Goal: Check status: Check status

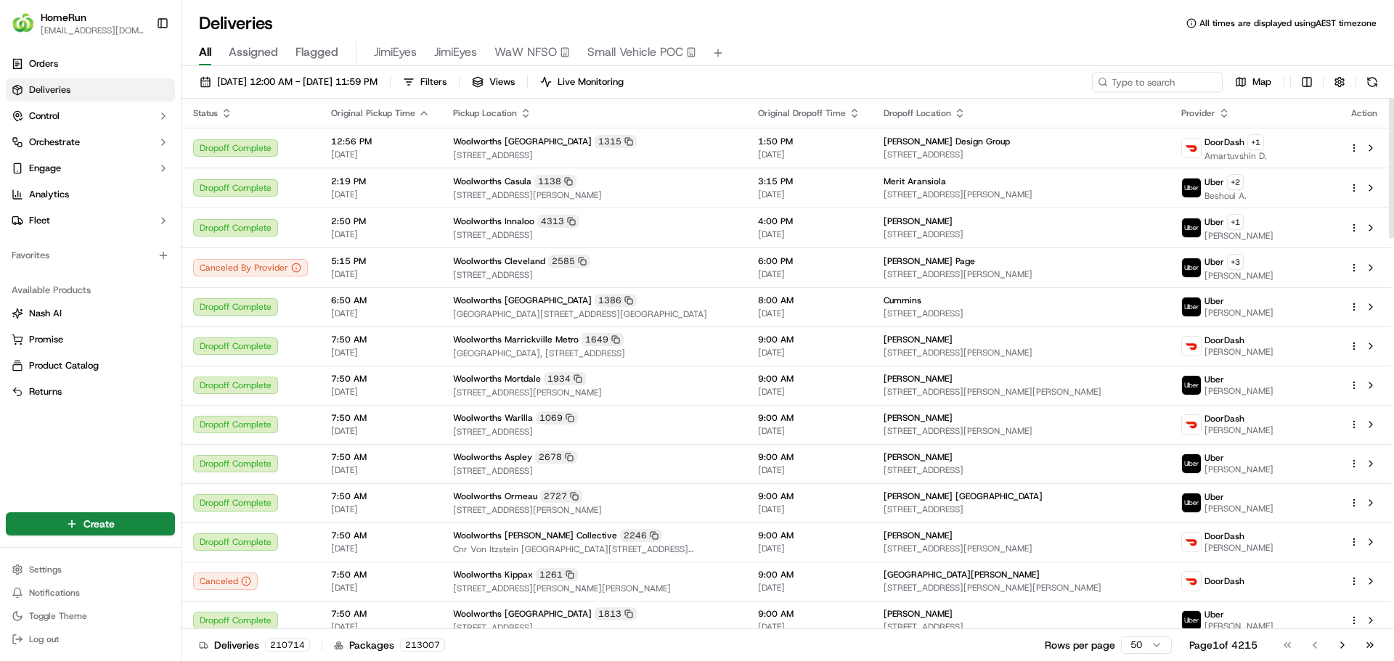
click at [1137, 82] on input at bounding box center [1157, 82] width 131 height 20
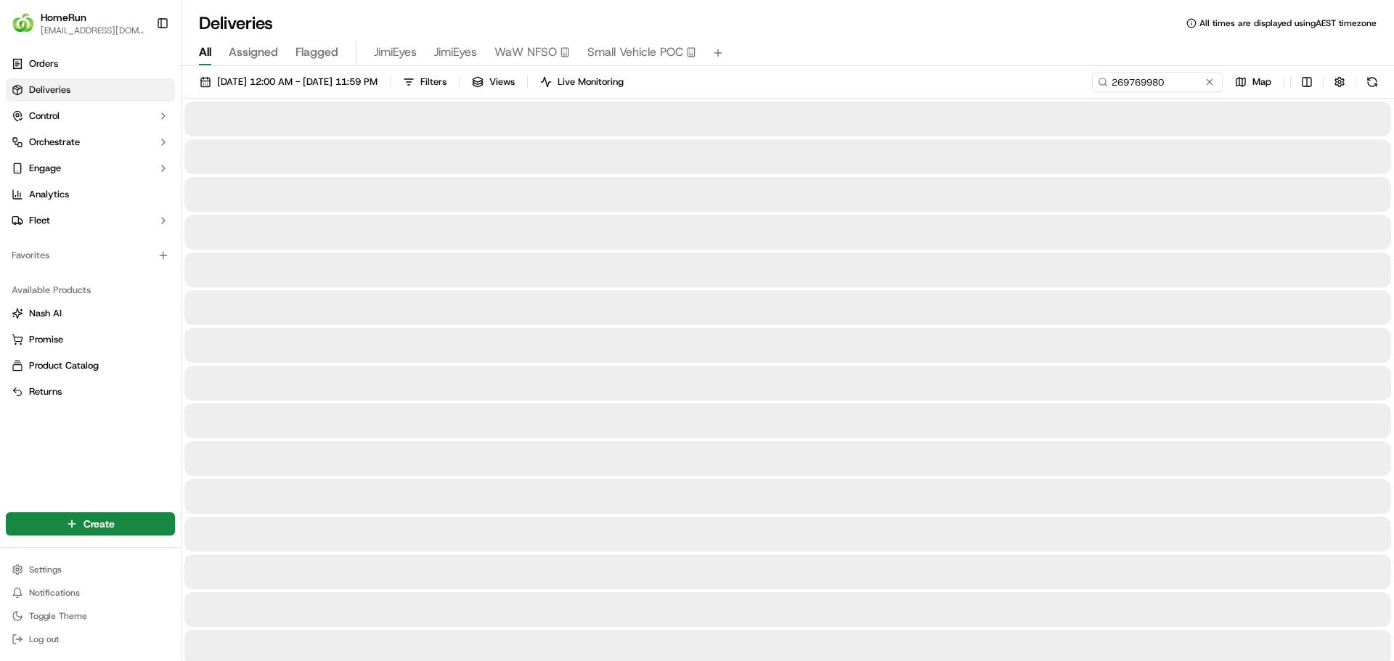
type input "269769980"
click at [377, 80] on span "12/09/2025 12:00 AM - 17/09/2025 11:59 PM" at bounding box center [297, 81] width 160 height 13
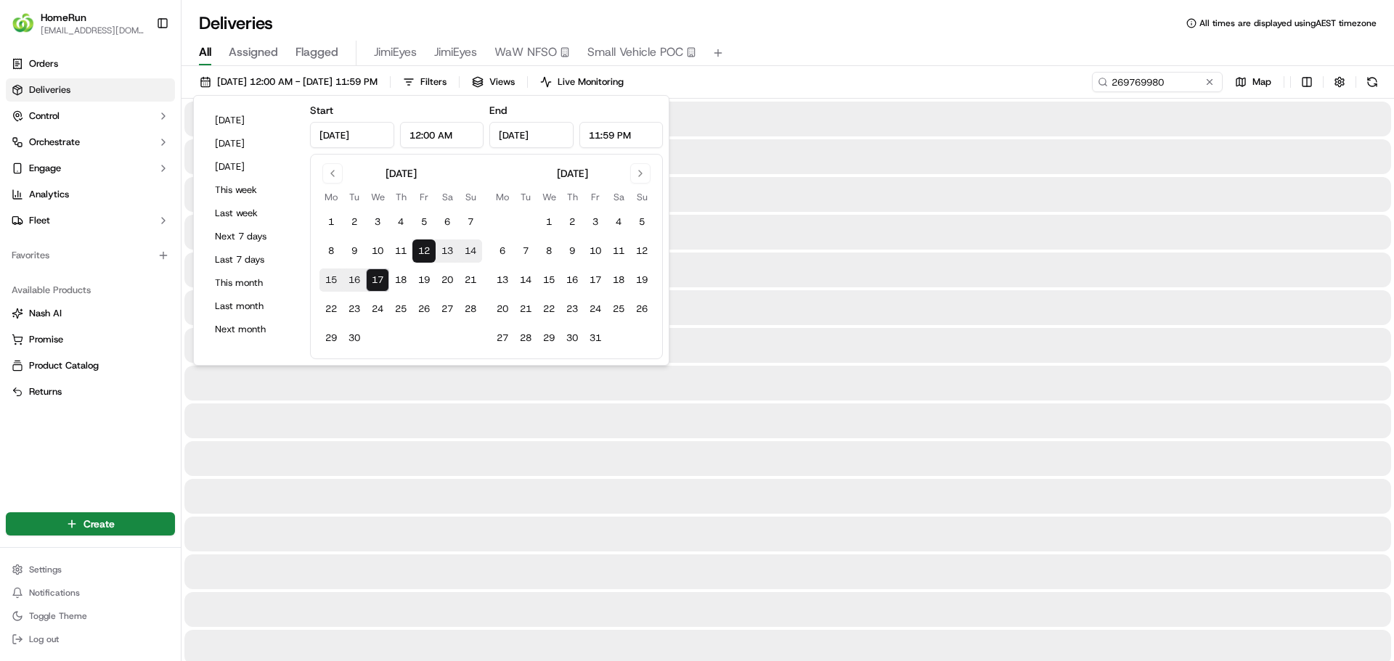
click at [385, 278] on button "17" at bounding box center [377, 280] width 23 height 23
type input "Sep 17, 2025"
click at [385, 278] on button "17" at bounding box center [377, 280] width 23 height 23
click at [888, 49] on div "All Assigned Flagged JimiEyes JimiEyes WaW NFSO Small Vehicle POC" at bounding box center [787, 53] width 1212 height 25
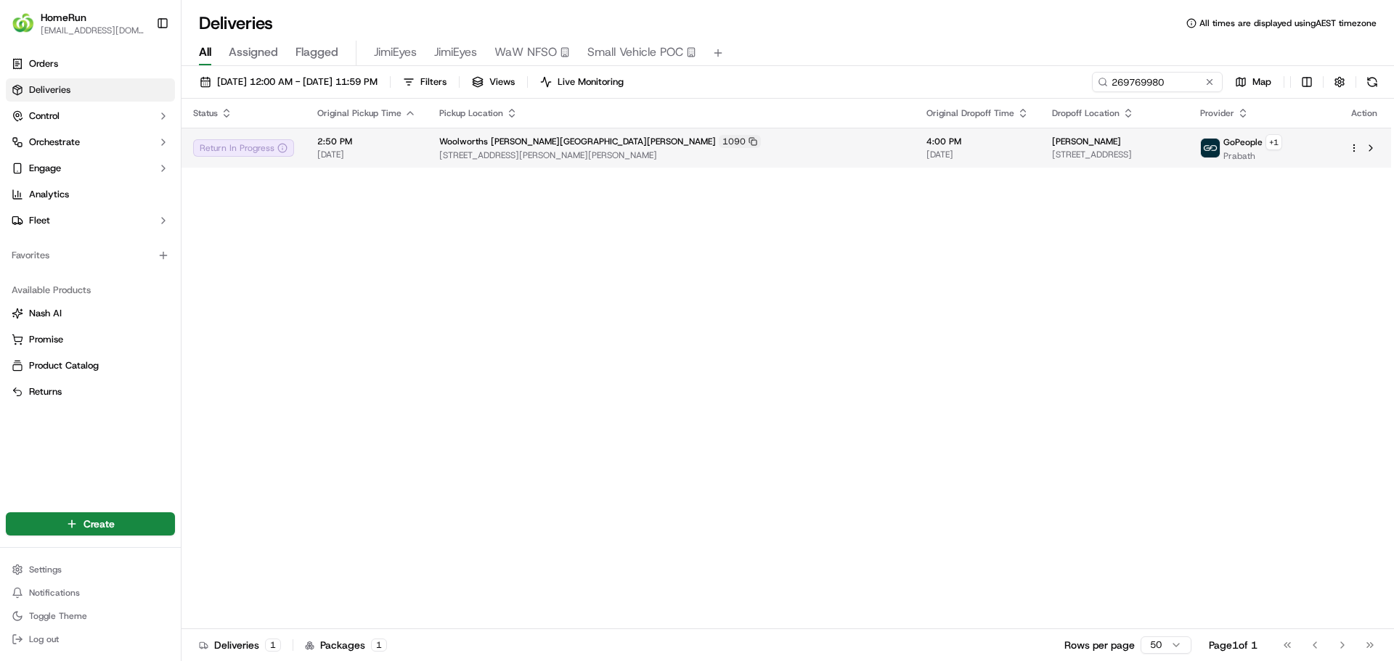
click at [926, 154] on span "[DATE]" at bounding box center [977, 155] width 102 height 12
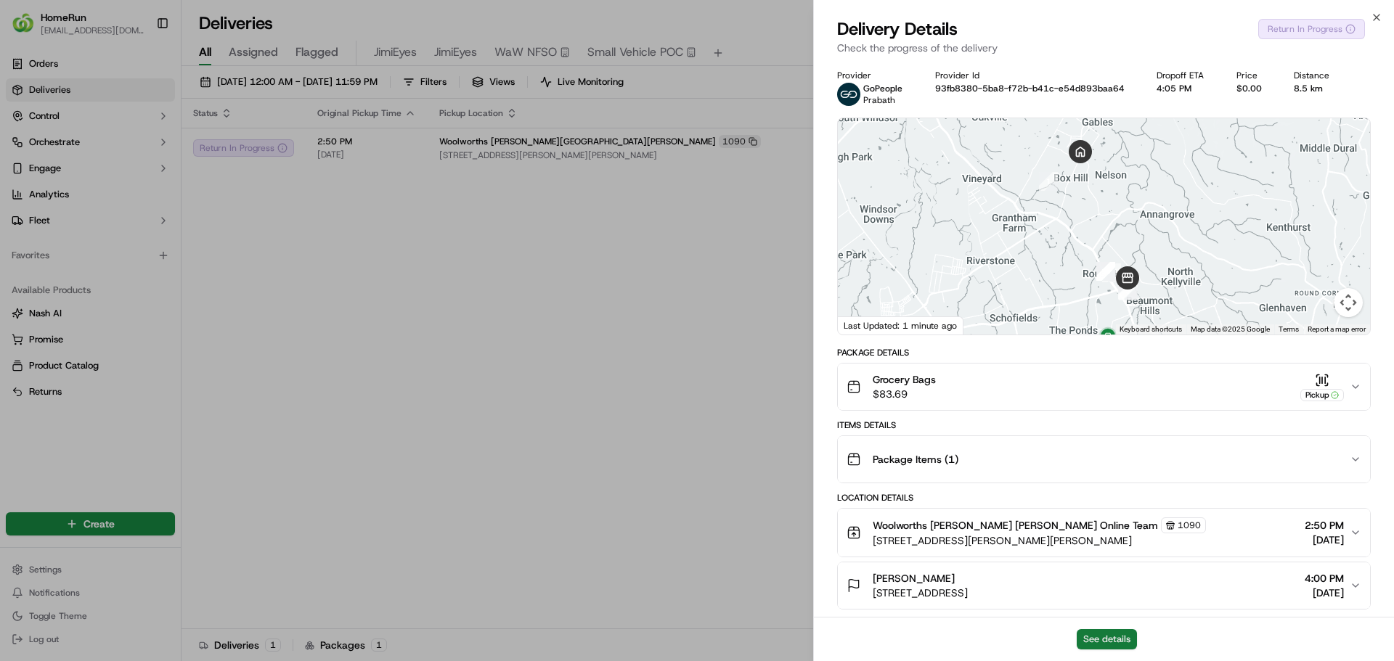
click at [1120, 638] on button "See details" at bounding box center [1106, 639] width 60 height 20
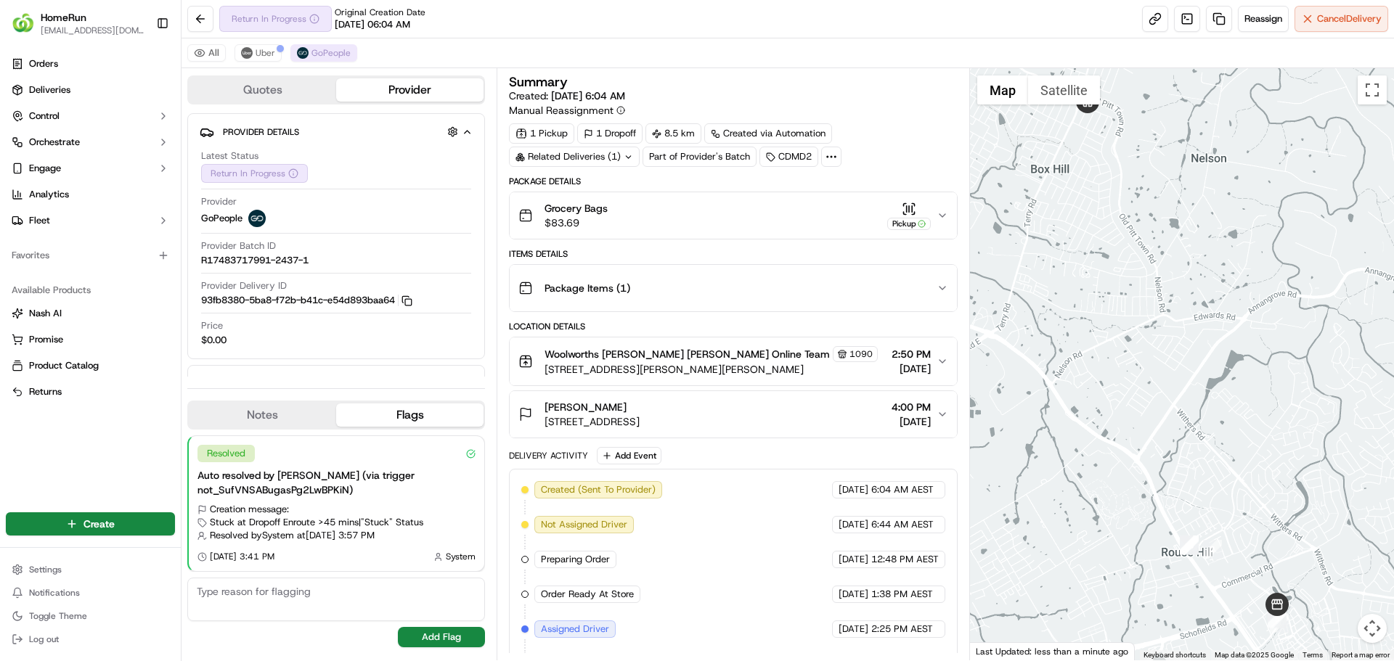
click at [631, 156] on icon at bounding box center [627, 156] width 9 height 9
click at [866, 88] on div "Summary" at bounding box center [733, 81] width 448 height 13
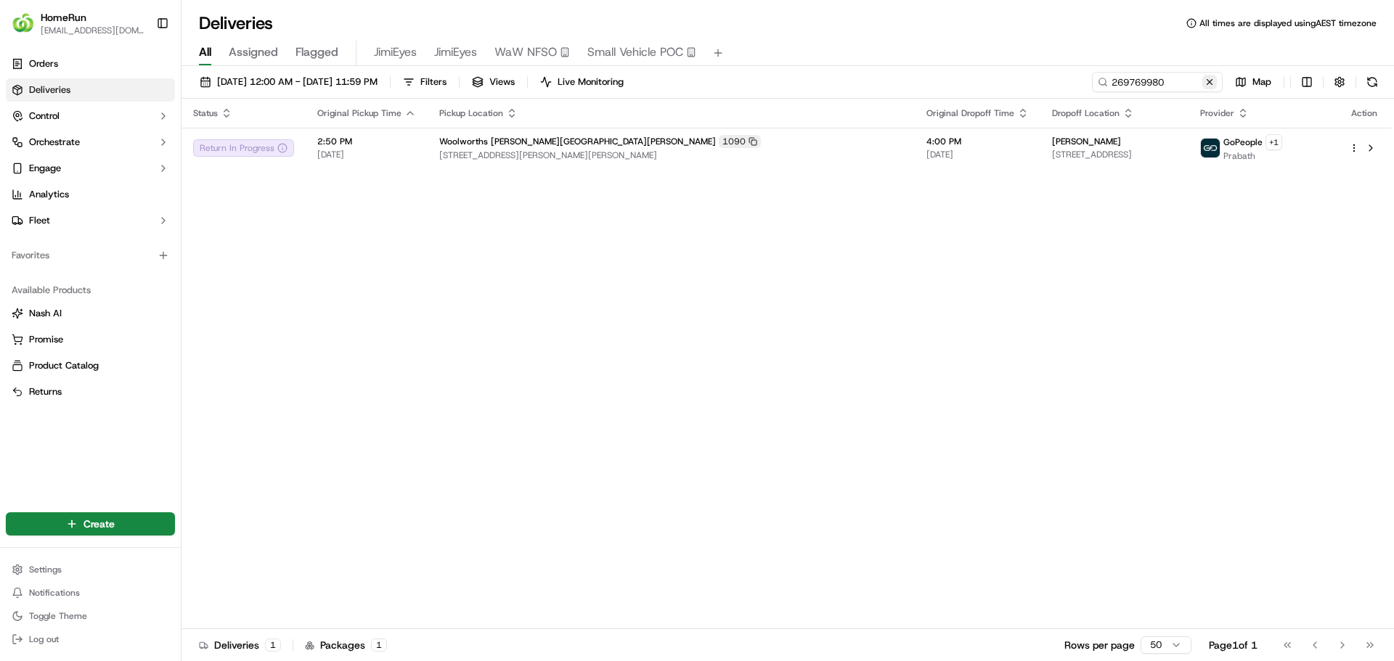
click at [1211, 82] on button at bounding box center [1209, 82] width 15 height 15
